Goal: Information Seeking & Learning: Check status

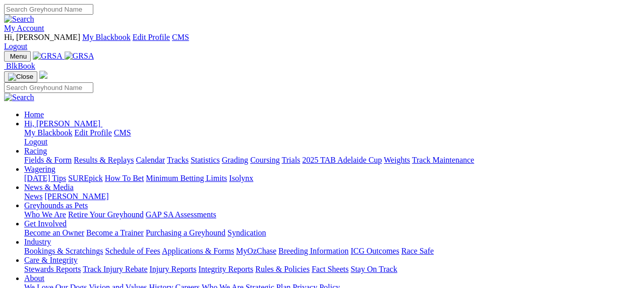
drag, startPoint x: 0, startPoint y: 0, endPoint x: 163, endPoint y: 38, distance: 167.8
click at [47, 146] on link "Racing" at bounding box center [35, 150] width 23 height 9
click at [134, 155] on link "Results & Replays" at bounding box center [104, 159] width 60 height 9
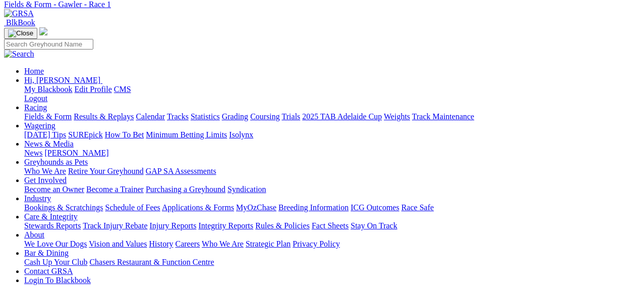
scroll to position [62, 0]
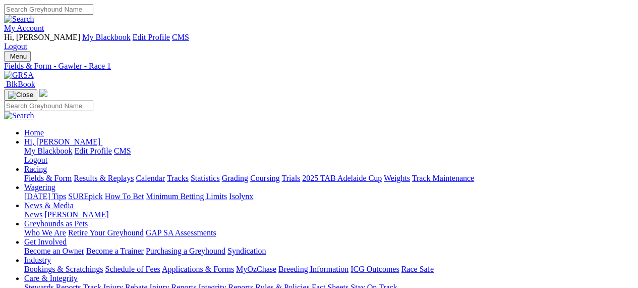
scroll to position [38, 0]
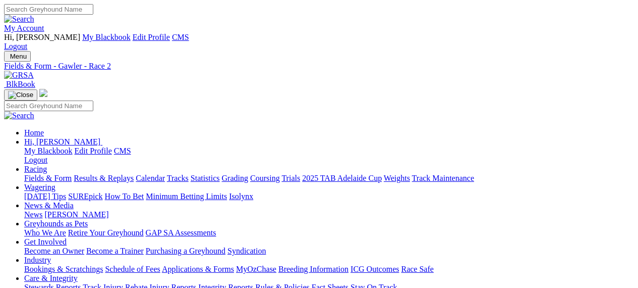
scroll to position [93, 0]
